Goal: Task Accomplishment & Management: Complete application form

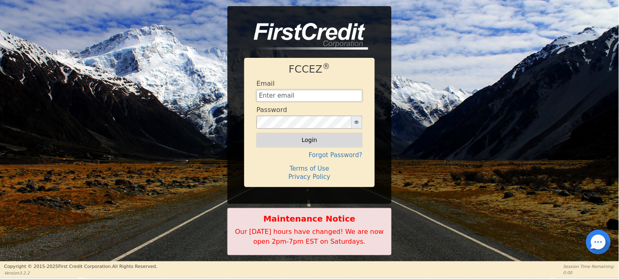
type input "[EMAIL_ADDRESS][DOMAIN_NAME]"
click at [317, 142] on button "Login" at bounding box center [309, 140] width 106 height 14
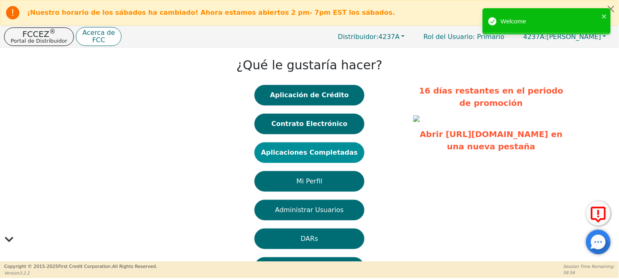
click at [320, 145] on button "Aplicaciones Completadas" at bounding box center [309, 152] width 110 height 21
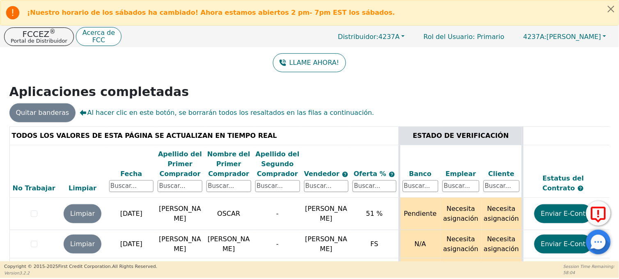
scroll to position [90, 0]
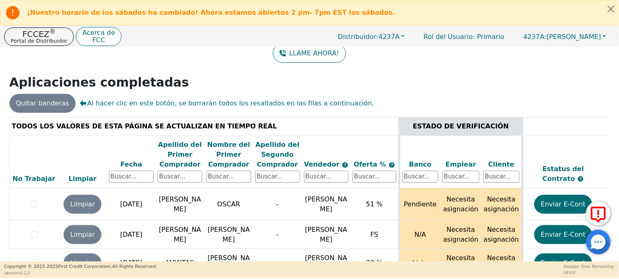
click at [601, 248] on div at bounding box center [598, 242] width 25 height 25
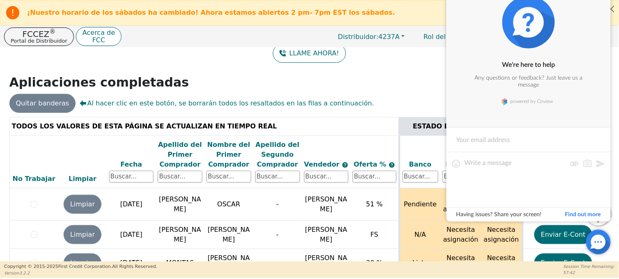
click at [601, 240] on div at bounding box center [598, 242] width 25 height 25
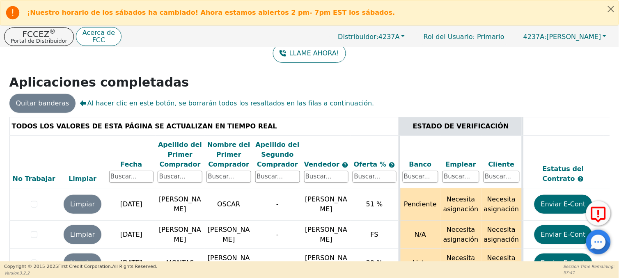
click at [595, 211] on icon at bounding box center [598, 215] width 20 height 21
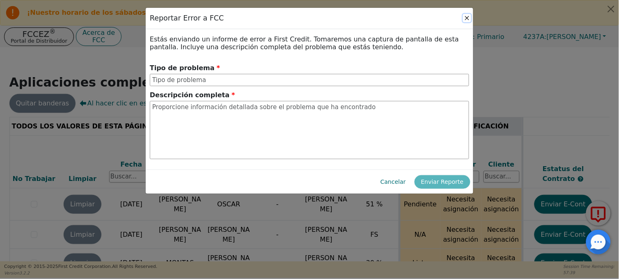
click at [469, 20] on button "Close" at bounding box center [467, 18] width 8 height 8
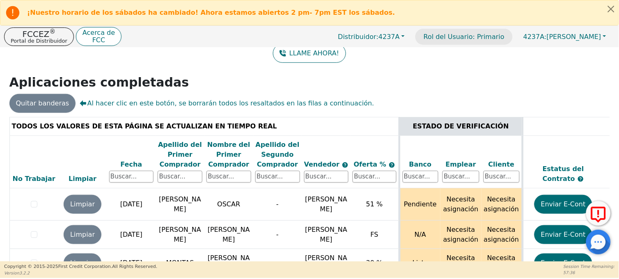
click at [513, 40] on p "Rol del Usuario : Primario" at bounding box center [463, 37] width 97 height 16
click at [36, 38] on p "Portal de Distribuidor" at bounding box center [39, 40] width 57 height 5
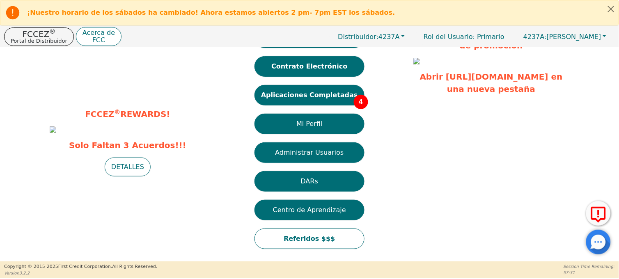
scroll to position [0, 0]
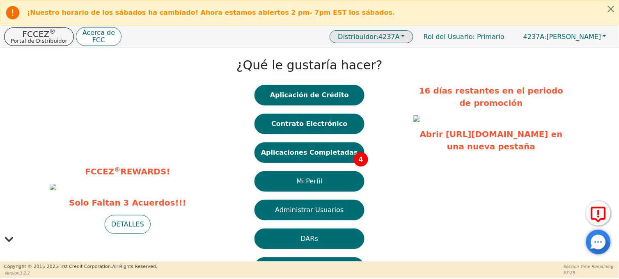
click at [400, 38] on span "Distribuidor: 4237A" at bounding box center [369, 37] width 62 height 8
click at [399, 84] on div "¿Qué le gustaría hacer? Aplicación de Crédito Contrato Electrónico Aplicaciones…" at bounding box center [309, 183] width 199 height 263
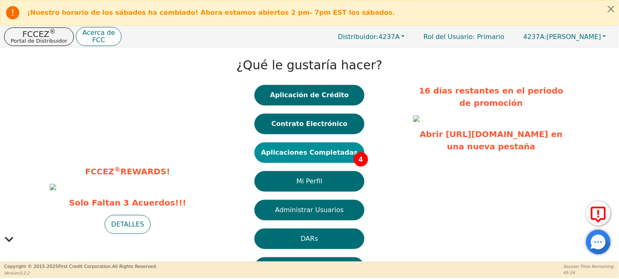
click at [330, 158] on button "Aplicaciones Completadas 4" at bounding box center [309, 152] width 110 height 21
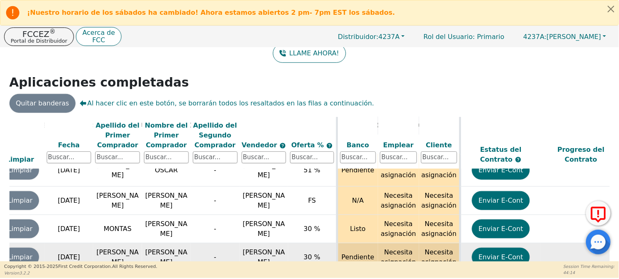
scroll to position [37, 401]
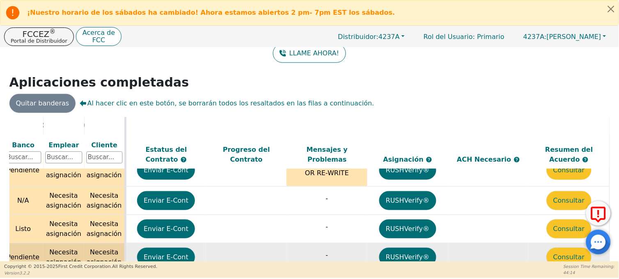
drag, startPoint x: 152, startPoint y: 231, endPoint x: 286, endPoint y: 227, distance: 133.9
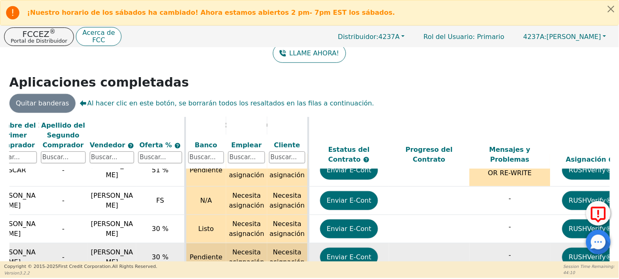
drag, startPoint x: 243, startPoint y: 226, endPoint x: 149, endPoint y: 228, distance: 94.4
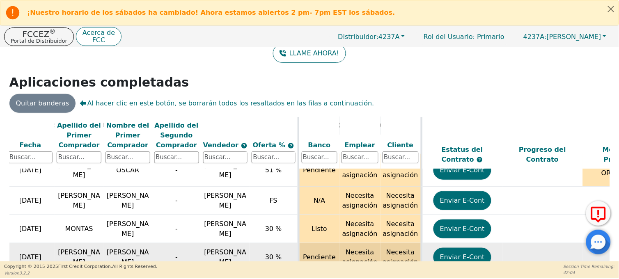
drag, startPoint x: 231, startPoint y: 228, endPoint x: 246, endPoint y: 227, distance: 14.8
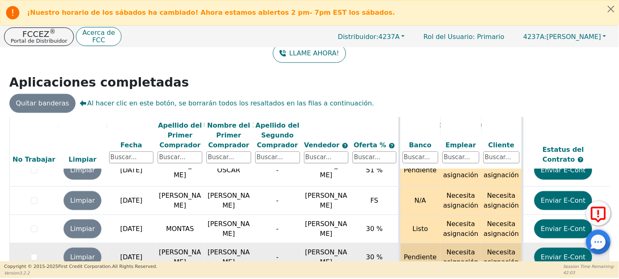
drag, startPoint x: 266, startPoint y: 221, endPoint x: 224, endPoint y: 222, distance: 41.5
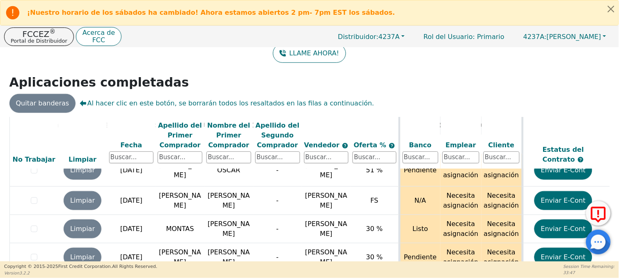
click at [284, 75] on h2 "Aplicaciones completadas" at bounding box center [309, 82] width 600 height 15
click at [397, 94] on div "Quitar banderas Al hacer clic en este botón, se borrarán todos los resaltados e…" at bounding box center [309, 103] width 607 height 19
click at [530, 117] on th "Estatus del Contrato" at bounding box center [562, 143] width 81 height 53
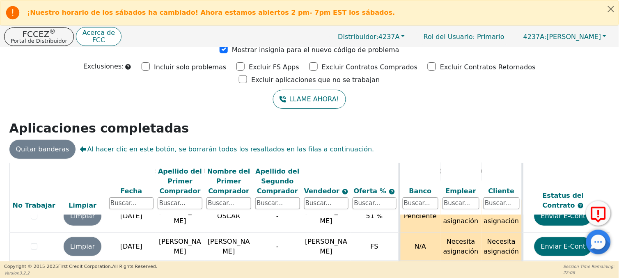
click at [0, 61] on html "¡Nuestro horario de los sábados ha cambiado! Ahora estamos abiertos 2 pm- 7pm E…" at bounding box center [309, 139] width 619 height 278
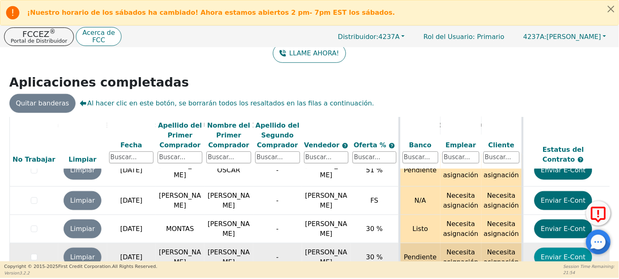
click at [568, 248] on button "Enviar E-Cont" at bounding box center [563, 257] width 58 height 19
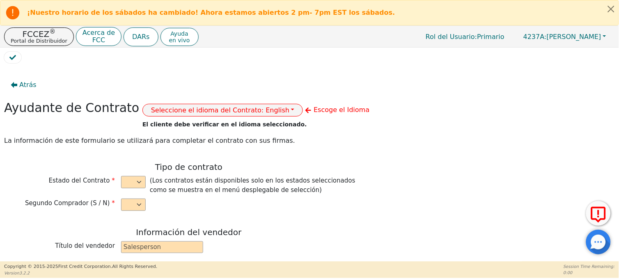
select select "n"
type input "GENERAL MANAGERS"
type input "[PERSON_NAME]"
type input "PASTEUR WATER SYSTEMS LLC"
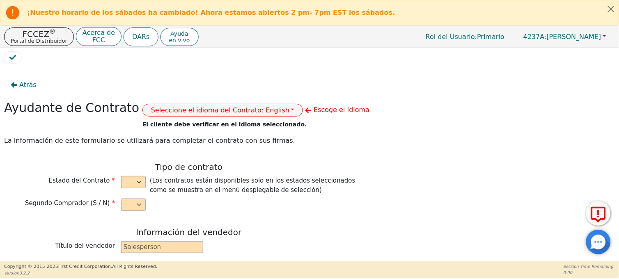
type input "[STREET_ADDRESS]"
type input "[PERSON_NAME]"
select select "FL"
type input "32819"
type input "[PERSON_NAME]"
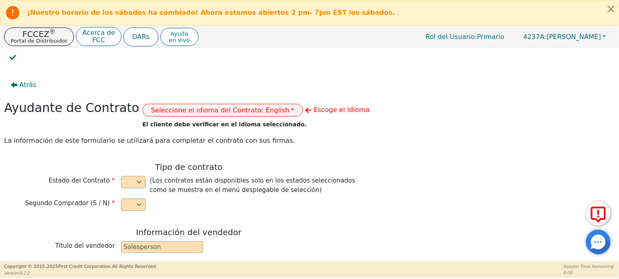
type input "[PERSON_NAME]"
type input "[EMAIL_ADDRESS][DOMAIN_NAME]"
type input "[STREET_ADDRESS]"
type input "[GEOGRAPHIC_DATA]"
select select "PA"
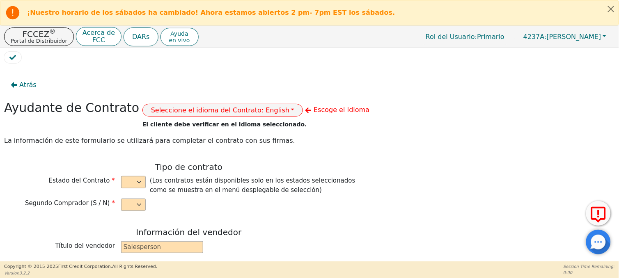
type input "19124"
type input "[DATE]"
type input "21.99"
type input "[DATE]"
type input "72"
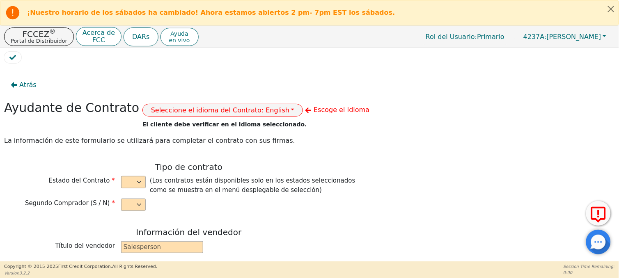
type input "0"
type input "7990.00"
type input "0.00"
type input "7990.00"
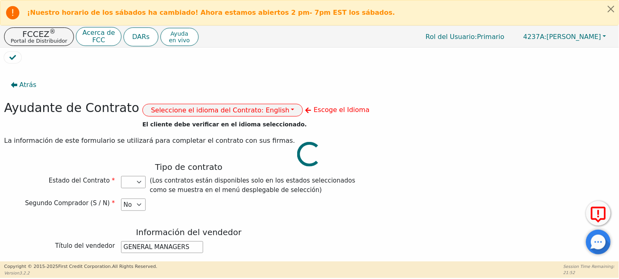
select select "PA"
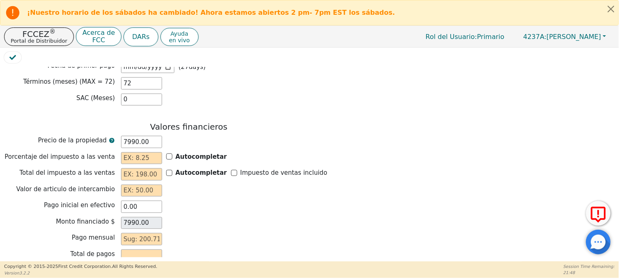
scroll to position [684, 0]
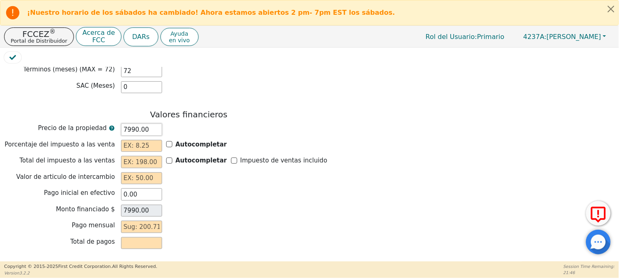
click at [126, 125] on input "7990.00" at bounding box center [141, 130] width 41 height 12
type input "990.00"
type input "8990.00"
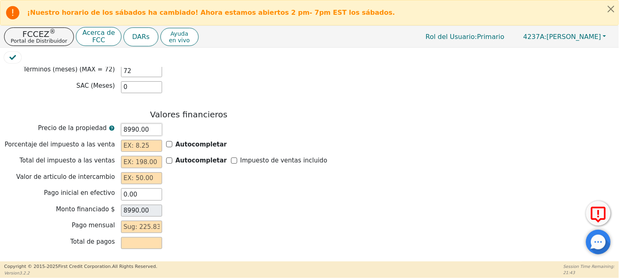
type input "8990.00"
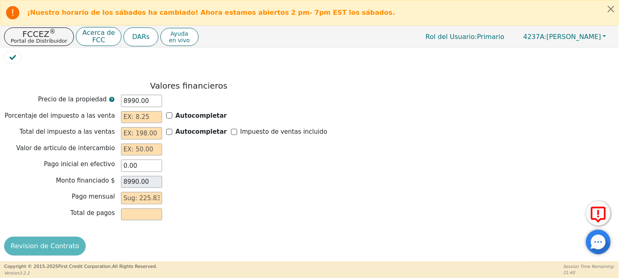
scroll to position [714, 0]
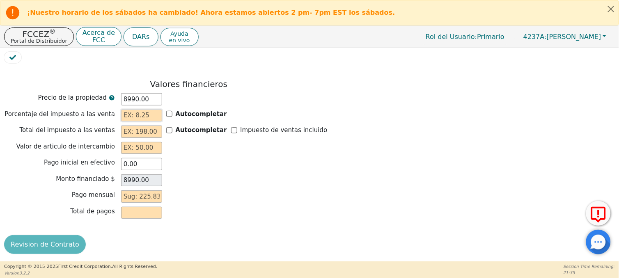
click at [137, 111] on input "text" at bounding box center [141, 116] width 41 height 12
type input "0.00"
click at [135, 126] on input "text" at bounding box center [141, 132] width 41 height 12
click at [136, 142] on input "text" at bounding box center [141, 148] width 41 height 12
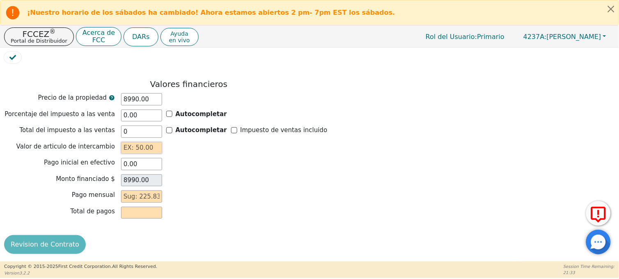
type input "0.00"
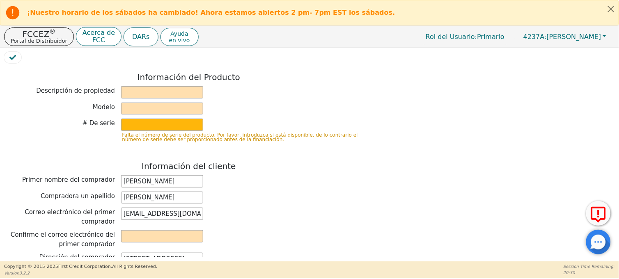
scroll to position [304, 0]
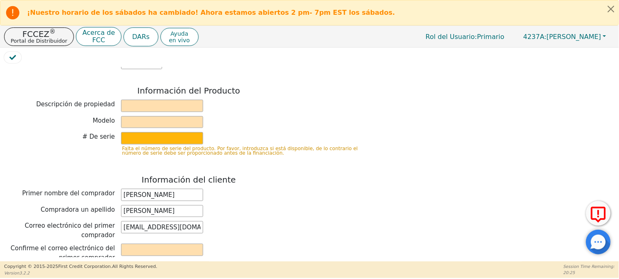
type input "0.00"
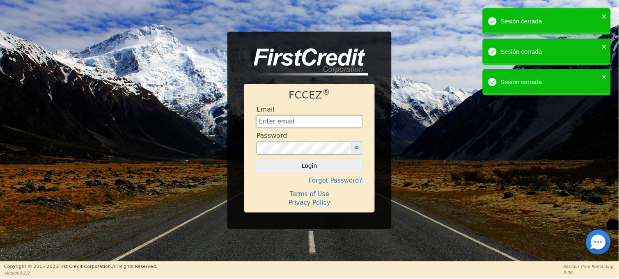
type input "[EMAIL_ADDRESS][DOMAIN_NAME]"
